Goal: Navigation & Orientation: Find specific page/section

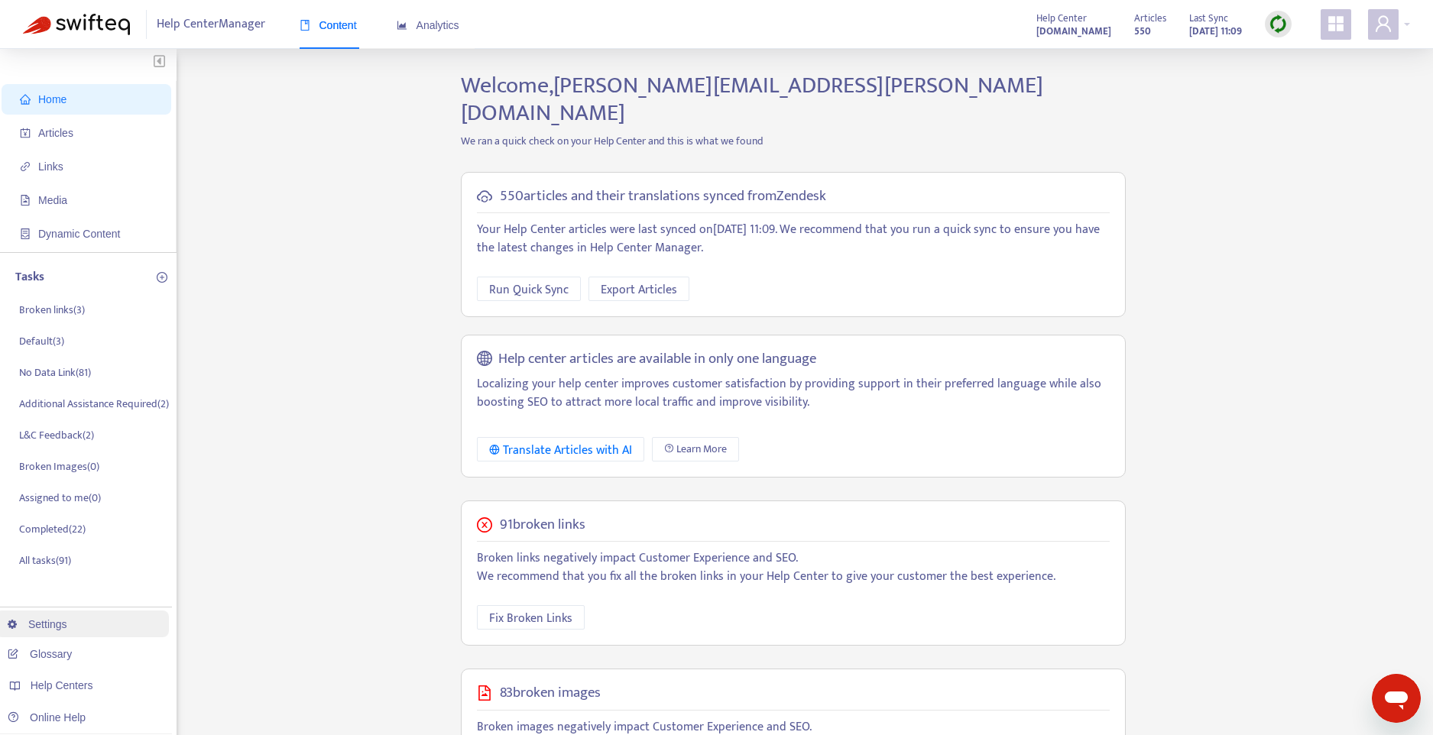
click at [47, 624] on link "Settings" at bounding box center [38, 624] width 60 height 12
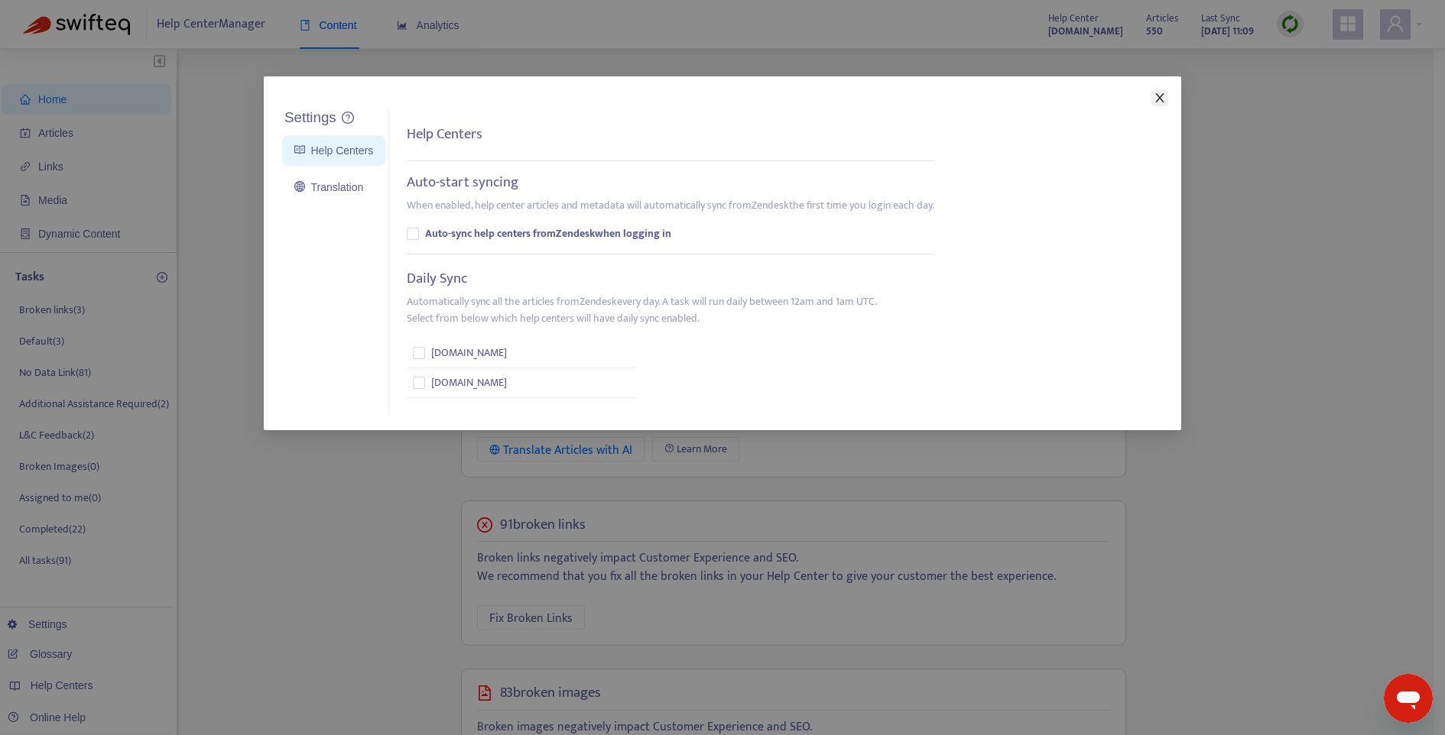
click at [1167, 94] on span "Close" at bounding box center [1159, 98] width 17 height 12
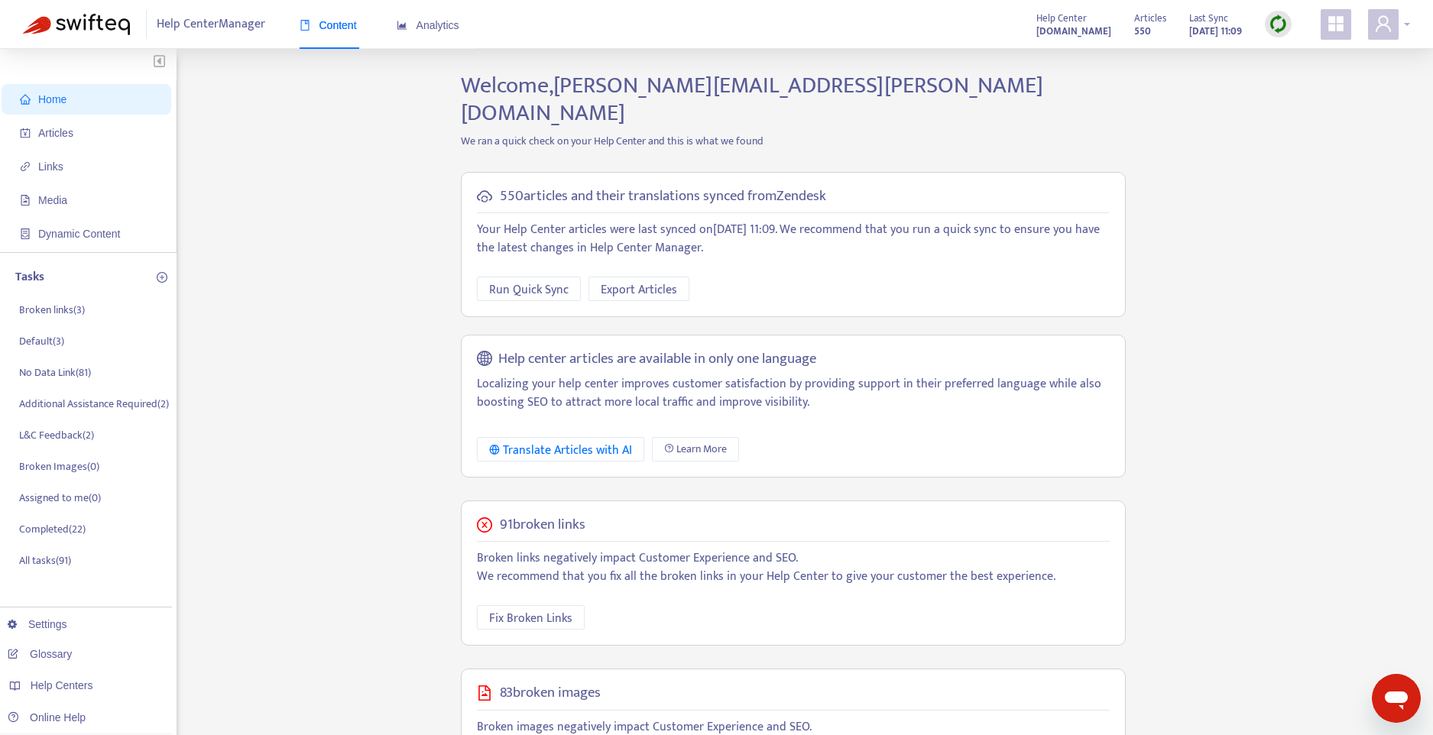
click at [1380, 26] on icon "user" at bounding box center [1383, 23] width 15 height 16
